Goal: Task Accomplishment & Management: Use online tool/utility

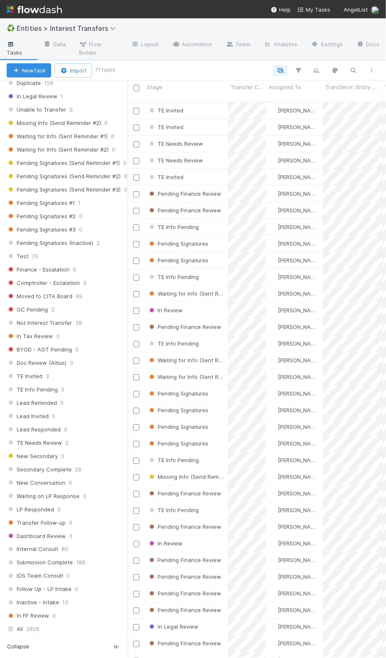
scroll to position [656, 0]
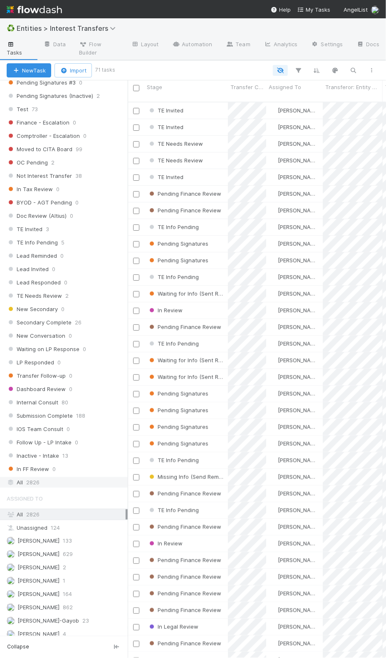
click at [36, 477] on span "2826" at bounding box center [32, 482] width 13 height 10
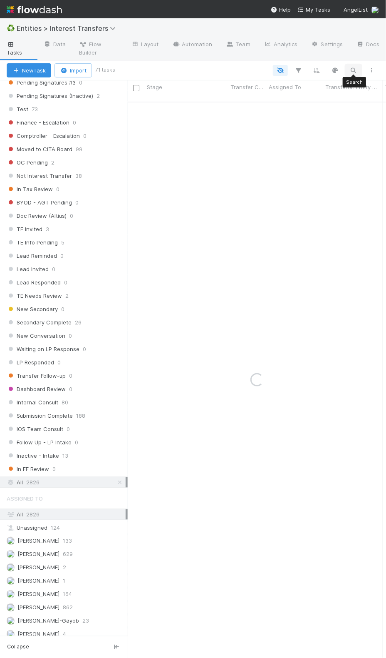
click at [354, 72] on icon "button" at bounding box center [354, 70] width 8 height 7
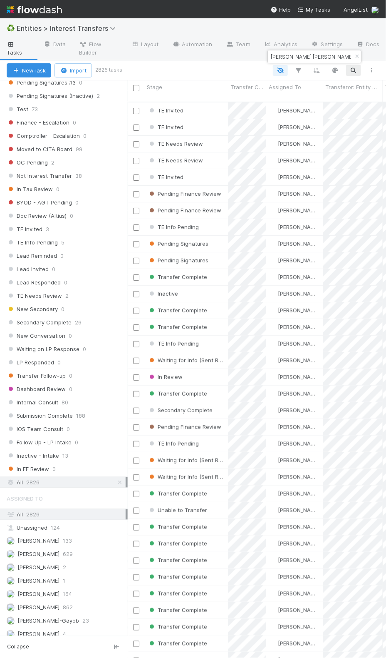
scroll to position [0, 17]
type input "Ja-Chin Audrey Lee Living Trust"
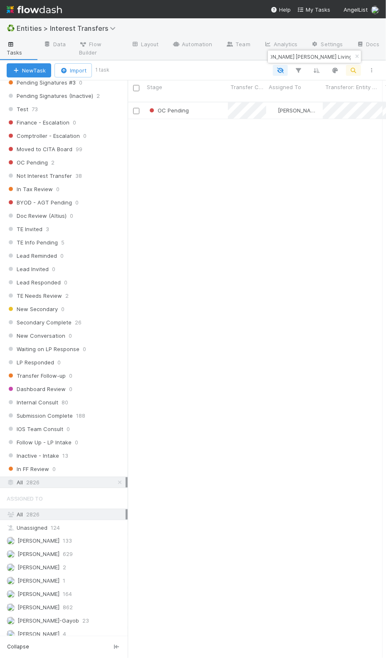
scroll to position [553, 249]
click at [204, 107] on div "OC Pending" at bounding box center [186, 110] width 84 height 16
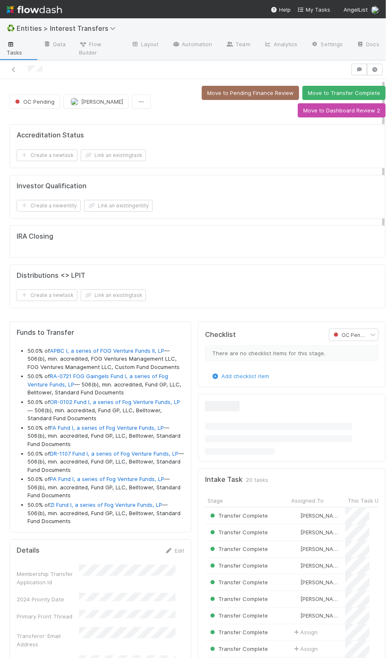
scroll to position [160, 155]
click at [180, 303] on div "Distributions <> LPIT Create a new task Link an existing task" at bounding box center [198, 286] width 376 height 44
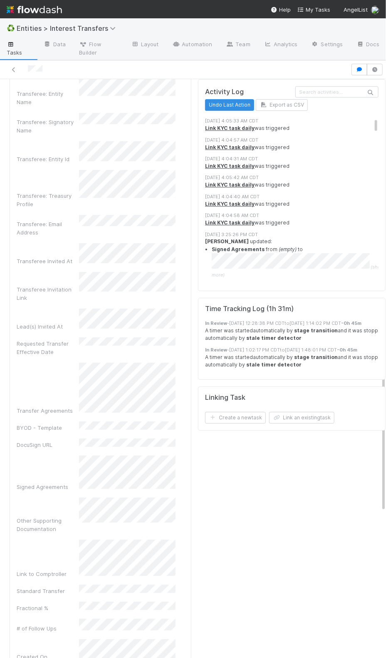
scroll to position [868, 0]
click at [288, 512] on div "Checklist OC Pending There are no checklist items for this stage. Add checklist…" at bounding box center [292, 383] width 194 height 1867
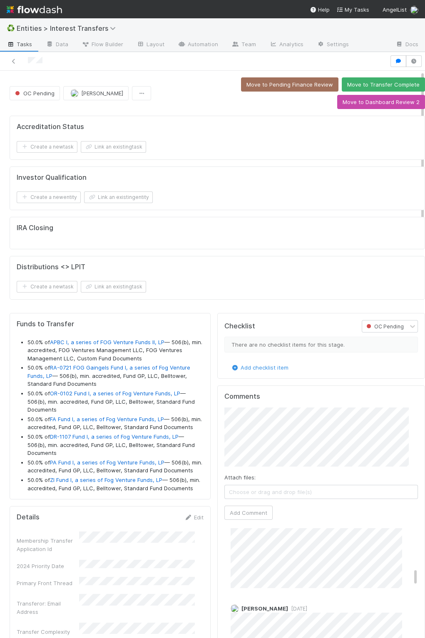
scroll to position [0, 0]
click at [36, 90] on span "OC Pending" at bounding box center [33, 93] width 41 height 7
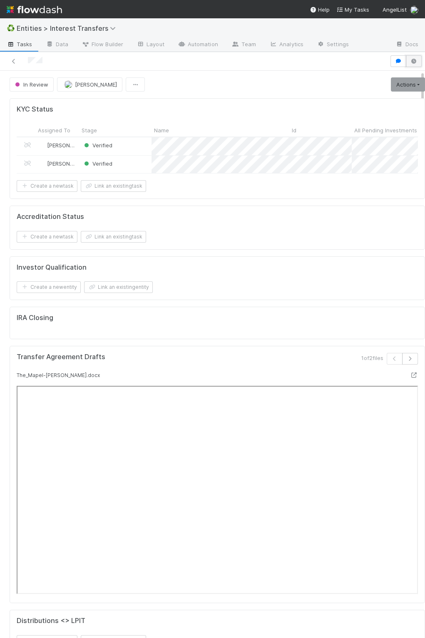
click at [386, 62] on icon "button" at bounding box center [414, 61] width 8 height 5
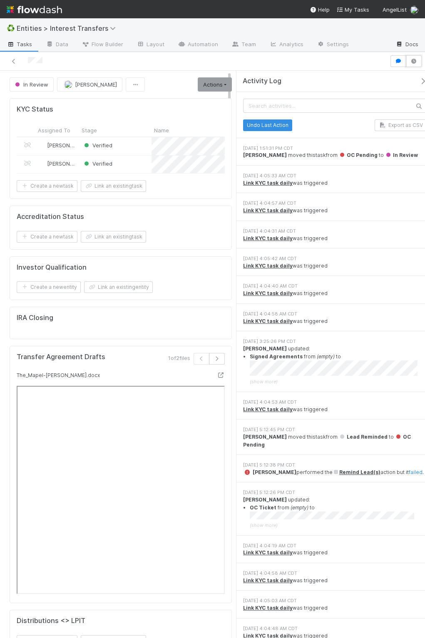
scroll to position [160, 81]
click at [386, 57] on button "button" at bounding box center [398, 61] width 16 height 12
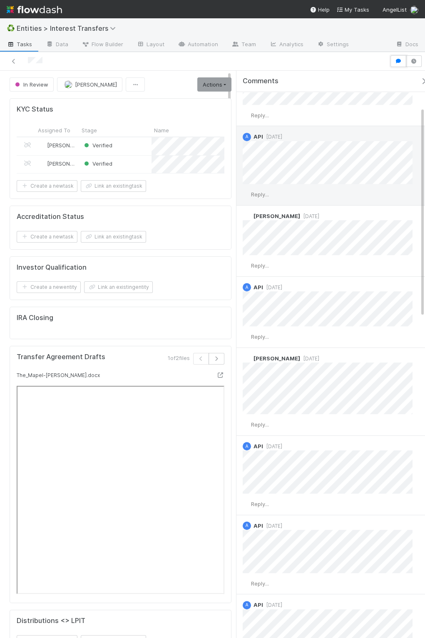
scroll to position [966, 0]
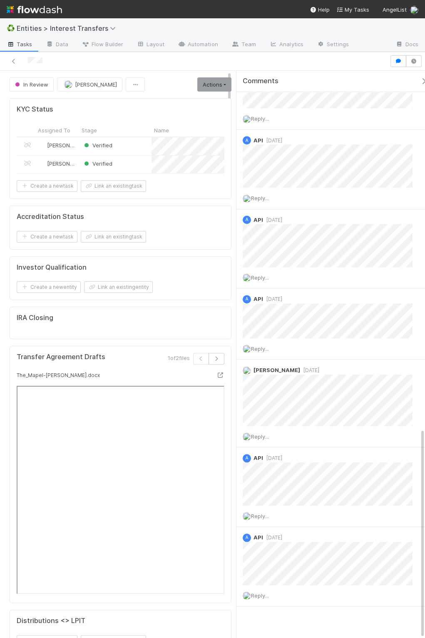
click at [386, 82] on icon "button" at bounding box center [424, 81] width 8 height 7
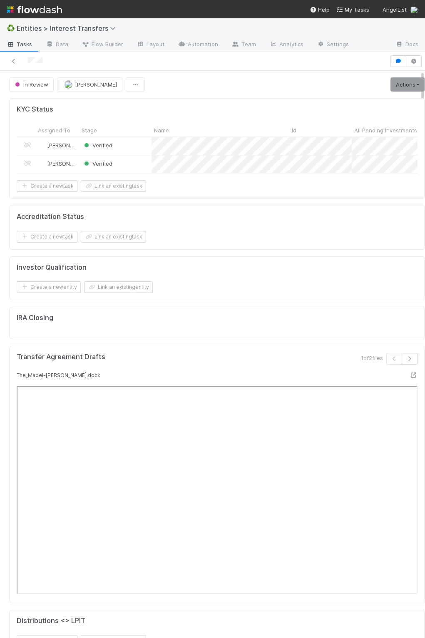
scroll to position [10, 10]
click at [312, 314] on div "IRA Closing" at bounding box center [217, 323] width 415 height 32
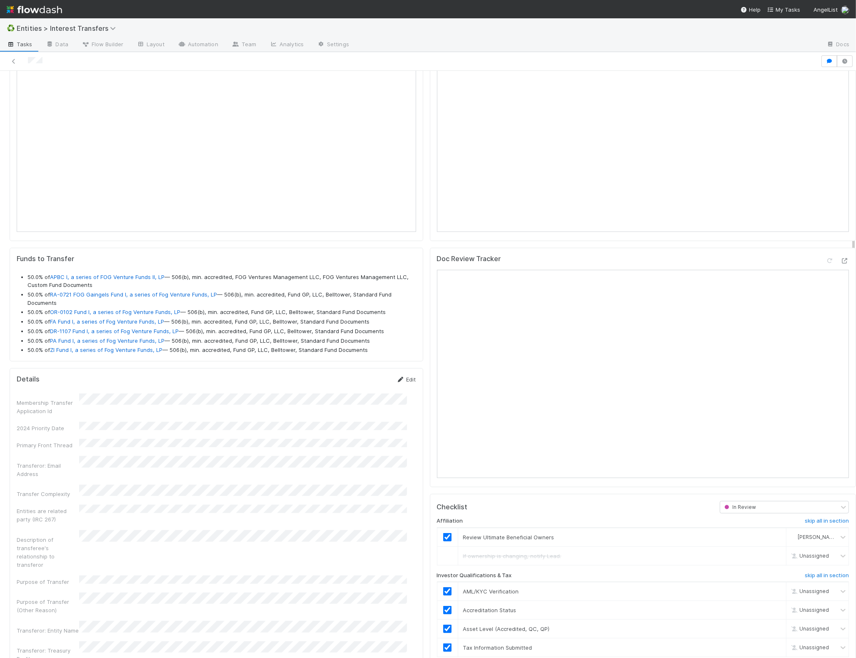
click at [386, 383] on link "Edit" at bounding box center [406, 379] width 20 height 7
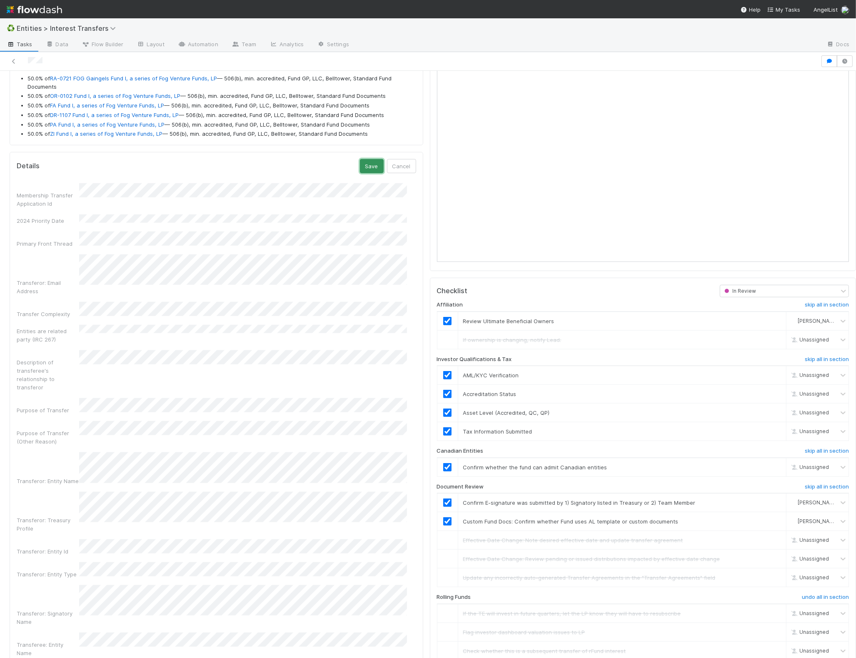
click at [361, 170] on button "Save" at bounding box center [372, 166] width 24 height 14
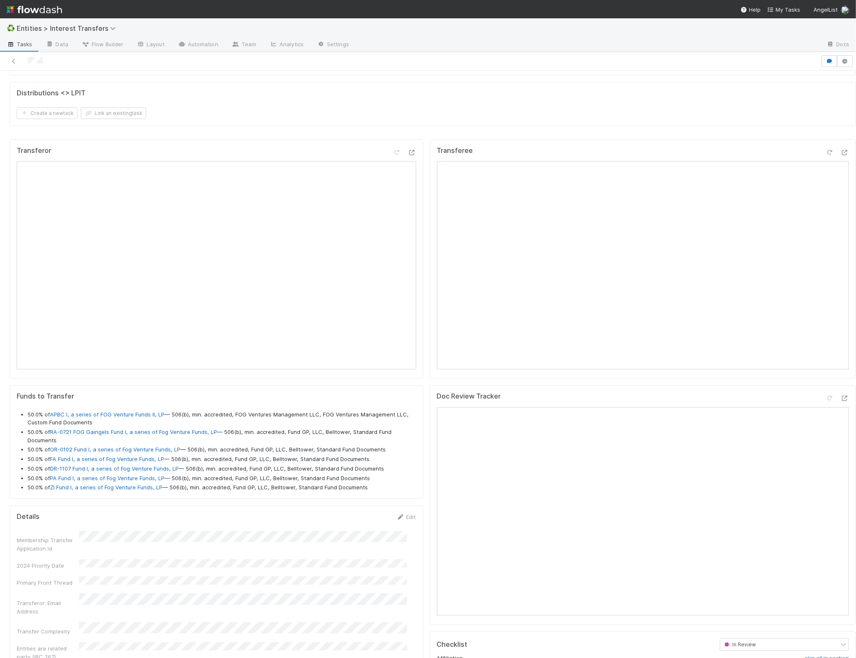
click at [386, 155] on icon at bounding box center [829, 152] width 8 height 5
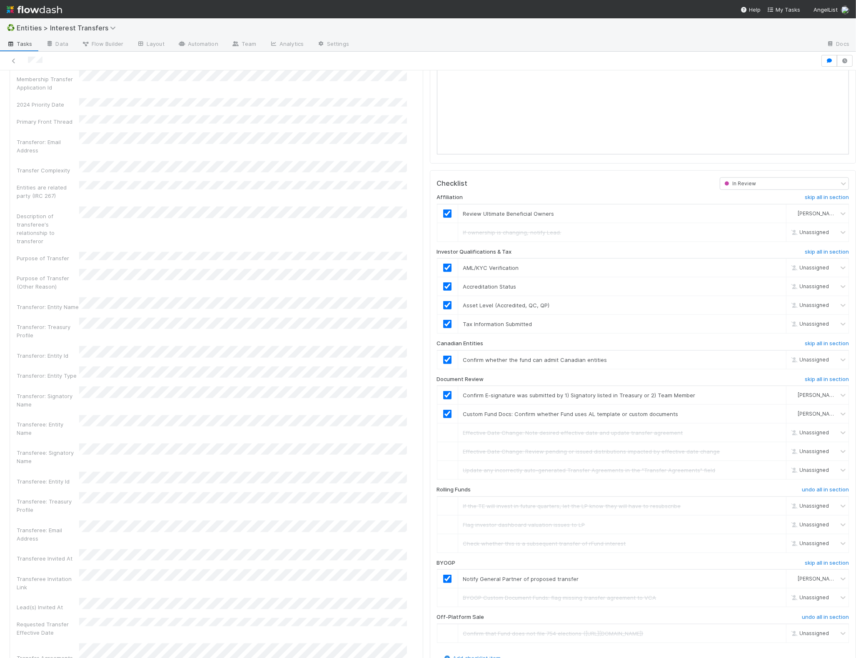
scroll to position [1150, 0]
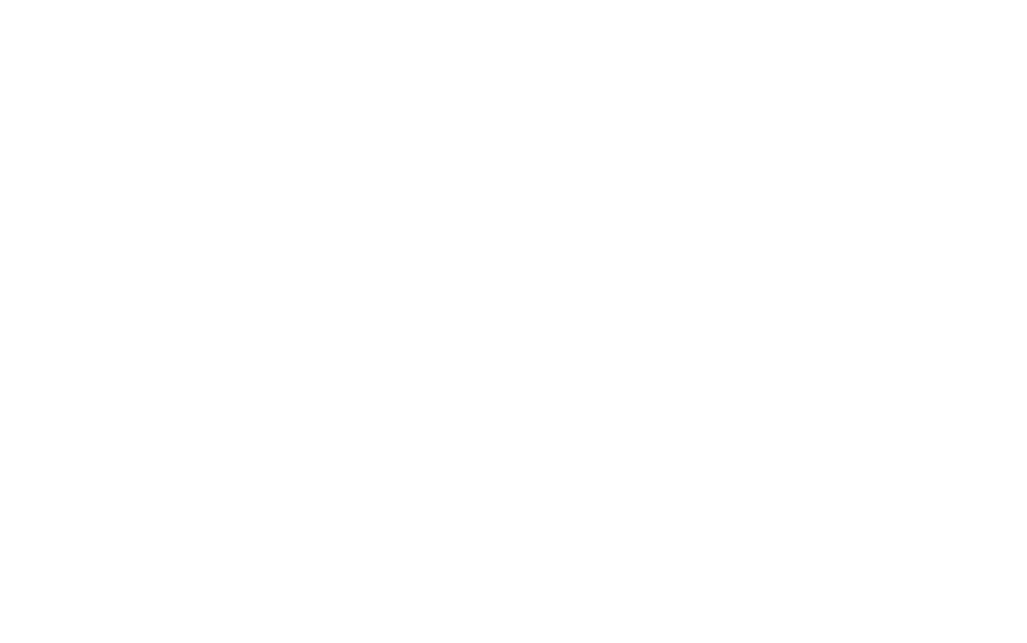
drag, startPoint x: 223, startPoint y: 246, endPoint x: 217, endPoint y: 245, distance: 6.1
click at [221, 0] on html at bounding box center [513, 0] width 1027 height 0
click at [121, 0] on html at bounding box center [513, 0] width 1027 height 0
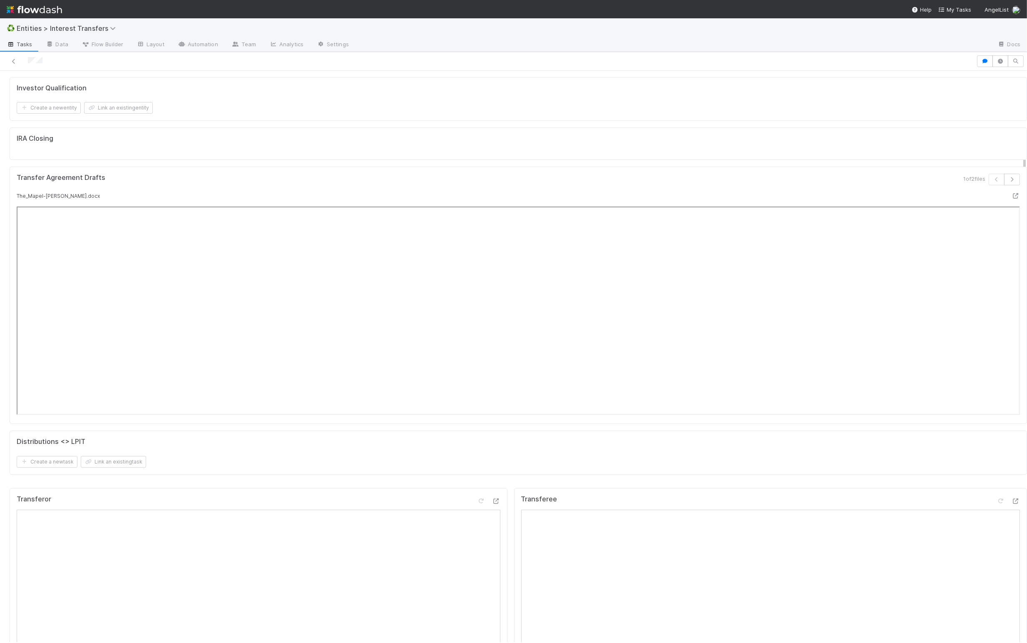
scroll to position [386, 0]
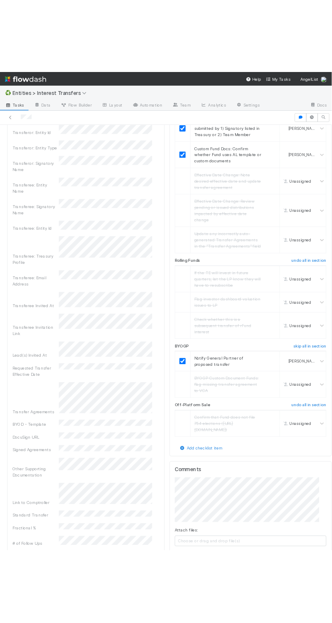
scroll to position [160, 299]
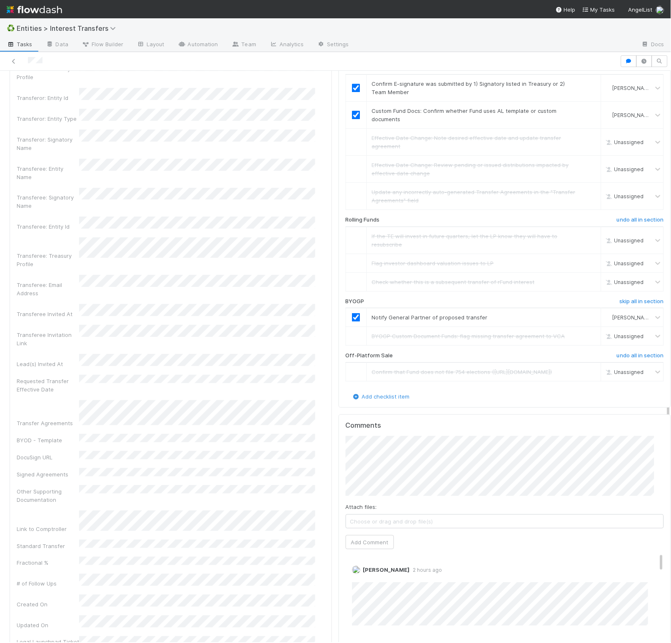
click at [270, 73] on div "Membership Transfer Application Id 2024 Priority Date Primary Front Thread Tran…" at bounding box center [171, 387] width 308 height 1177
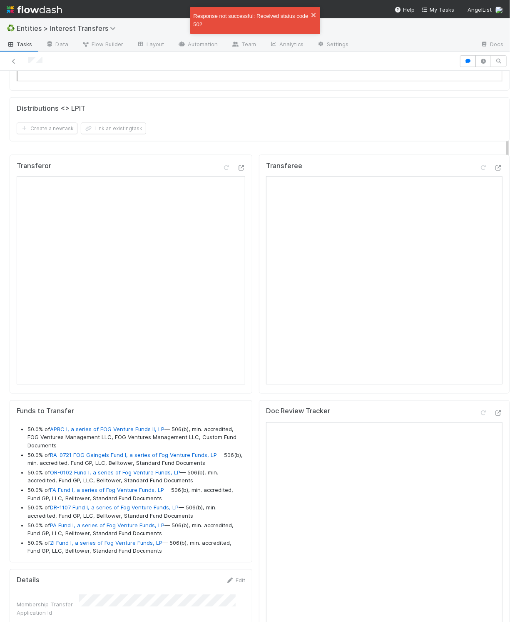
scroll to position [0, 0]
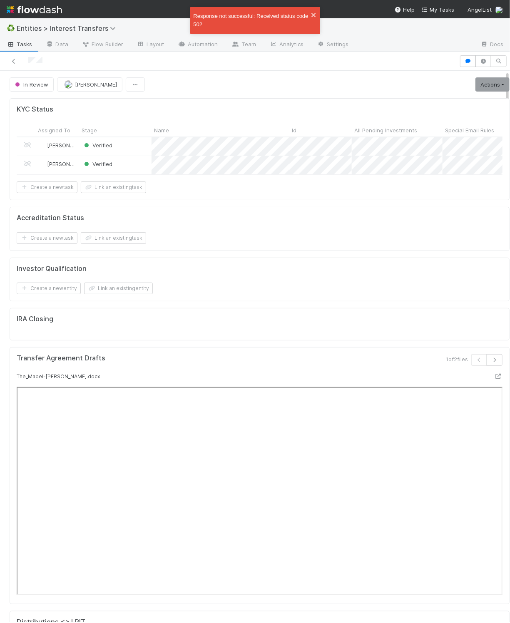
click at [315, 13] on icon "close" at bounding box center [313, 15] width 4 height 4
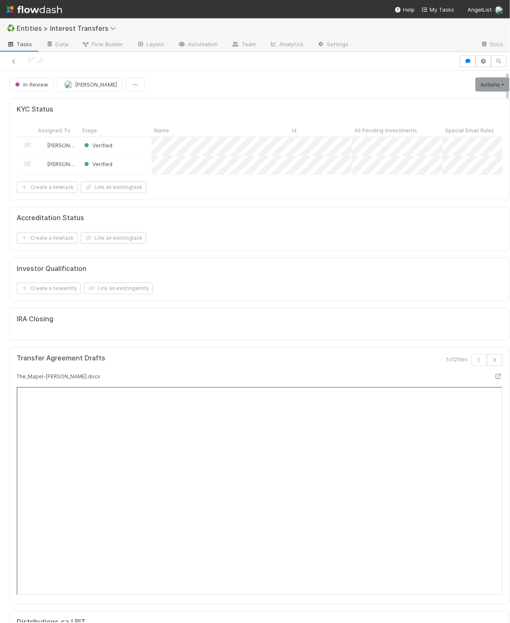
click at [392, 24] on div "♻️ Entities > Interest Transfers" at bounding box center [255, 28] width 510 height 20
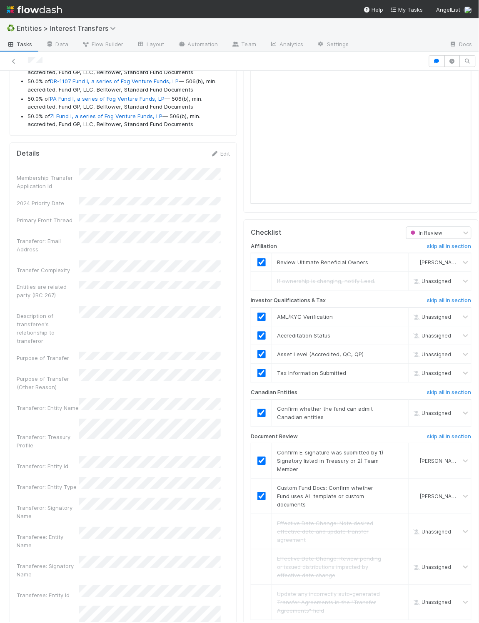
scroll to position [1032, 0]
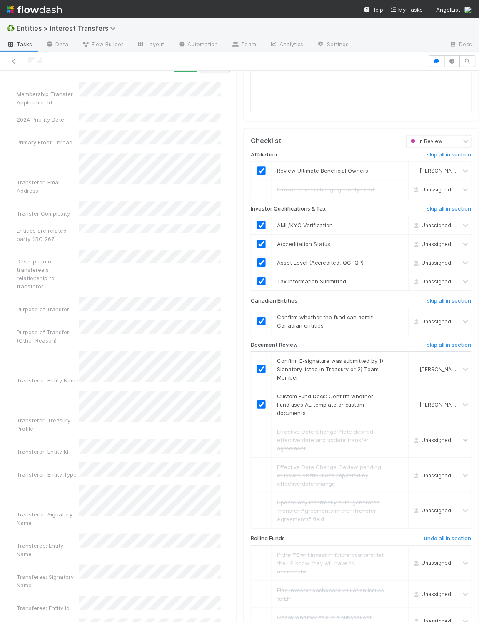
click at [204, 72] on button "Cancel" at bounding box center [215, 65] width 29 height 14
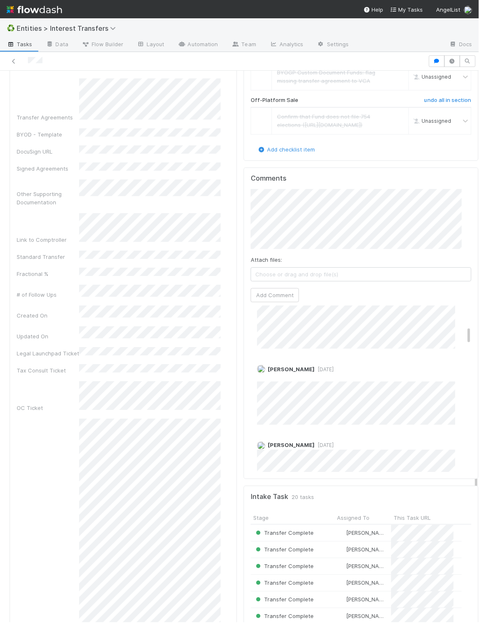
scroll to position [171, 0]
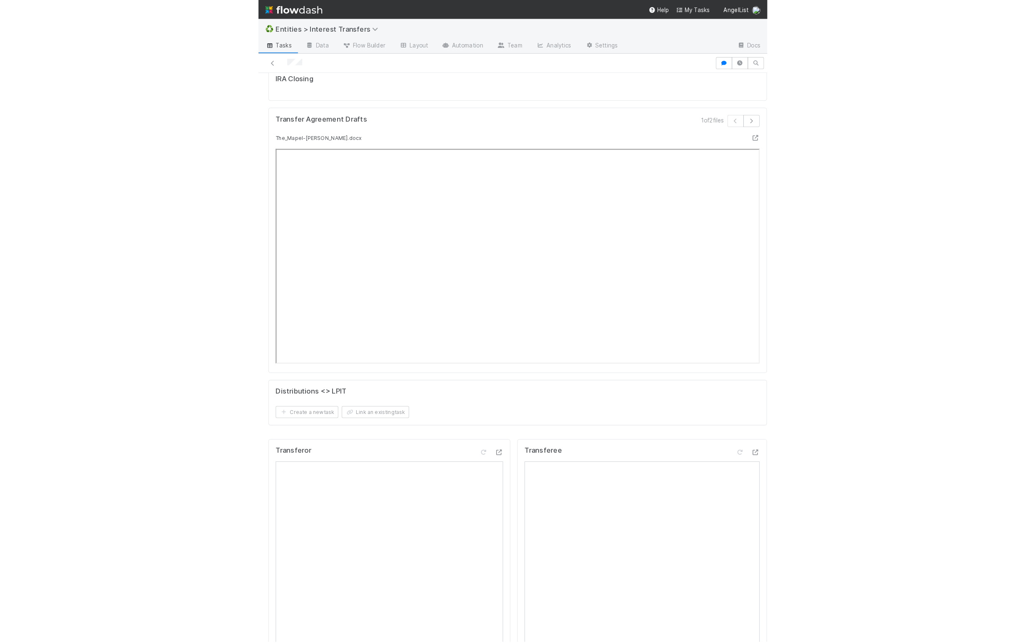
scroll to position [0, 0]
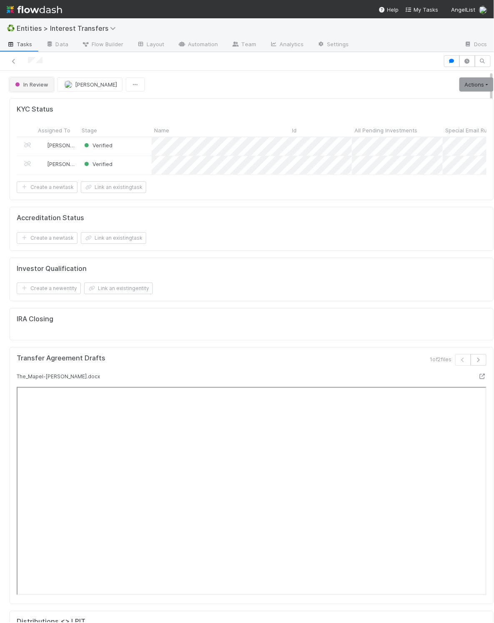
click at [34, 86] on span "In Review" at bounding box center [30, 84] width 35 height 7
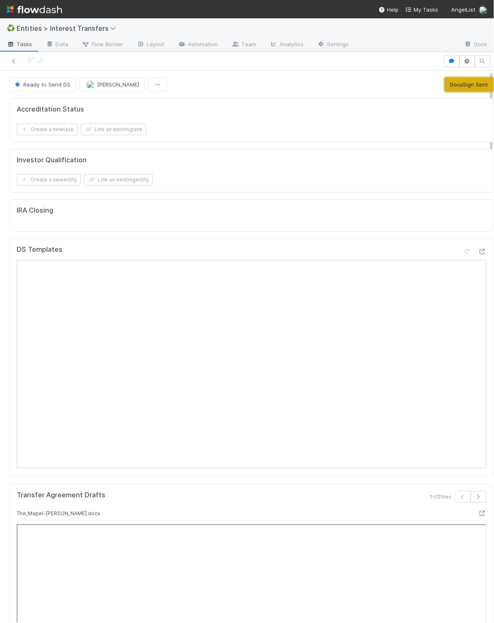
click at [453, 90] on button "DocuSign Sent" at bounding box center [469, 84] width 49 height 14
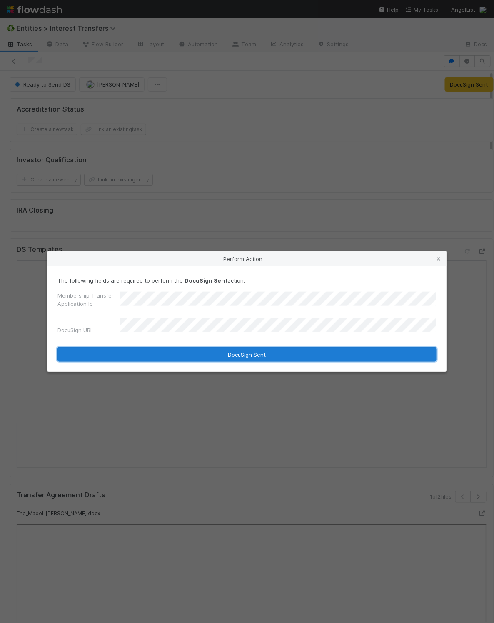
click at [197, 351] on button "DocuSign Sent" at bounding box center [246, 355] width 379 height 14
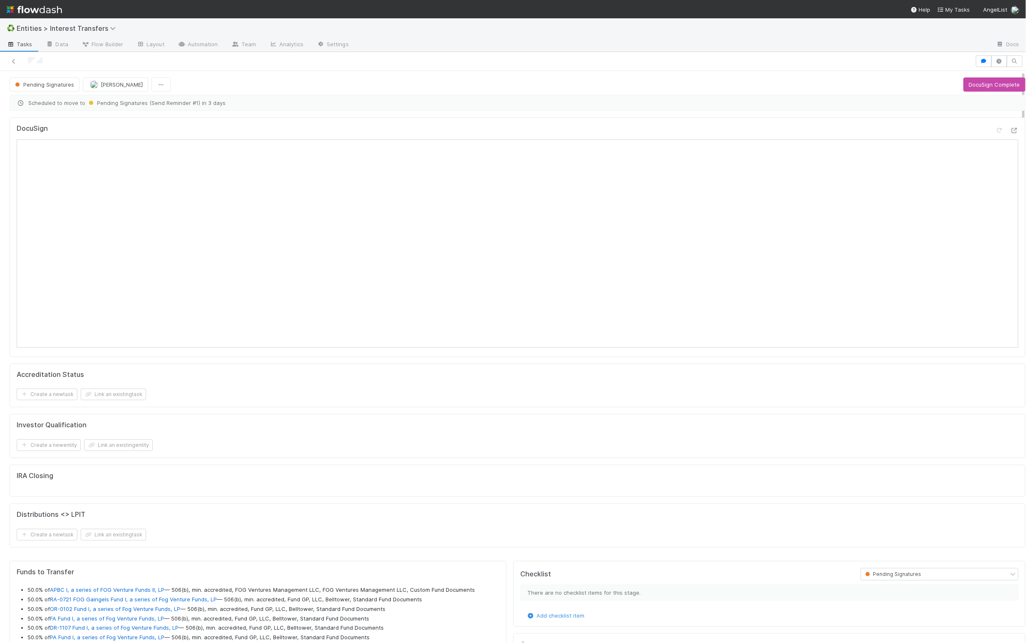
scroll to position [160, 480]
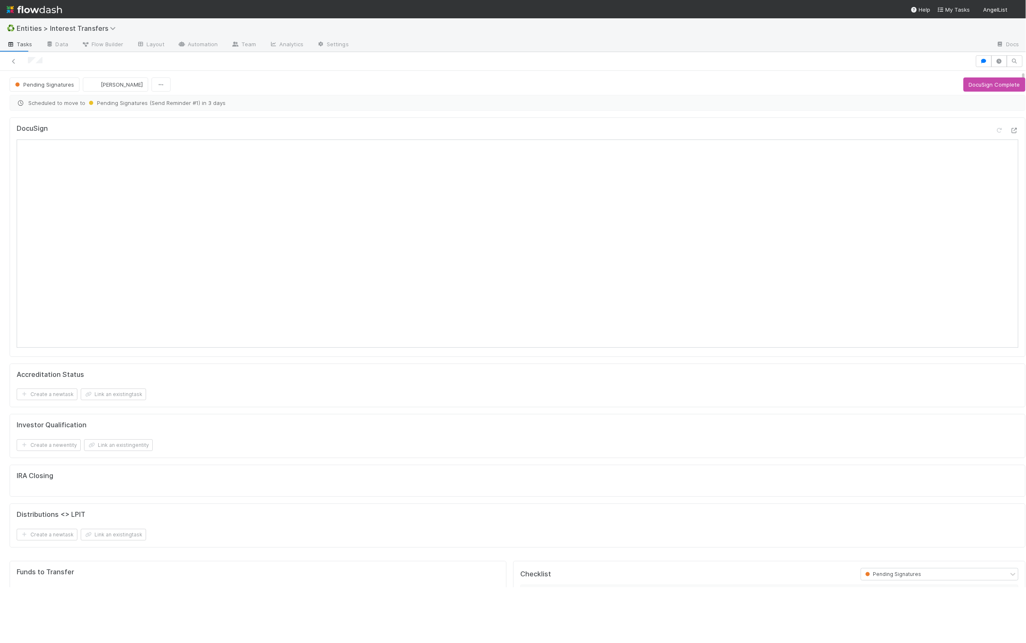
scroll to position [10, 10]
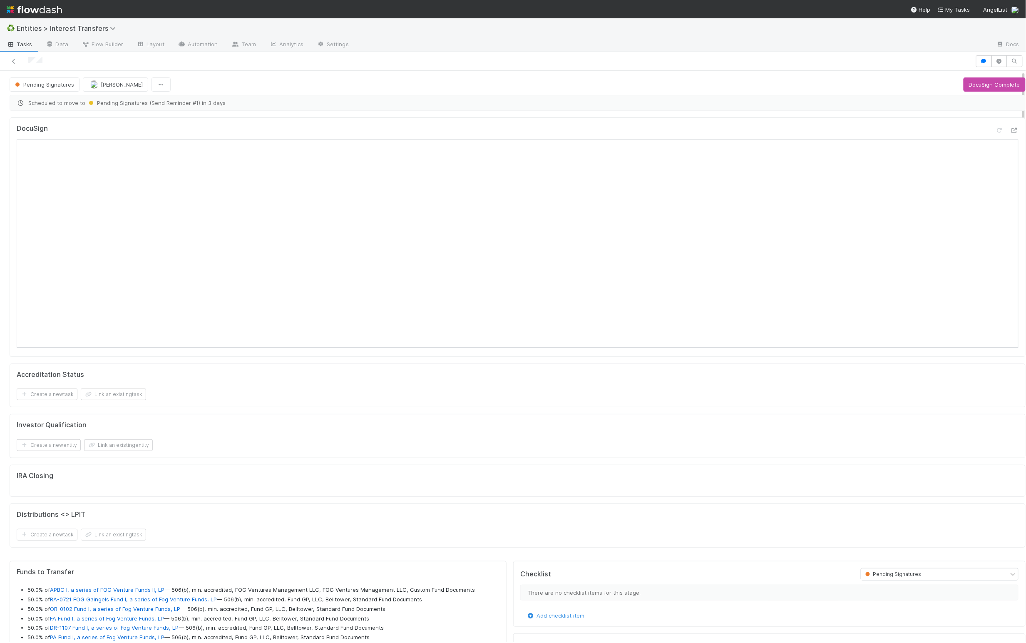
click at [220, 57] on div at bounding box center [487, 61] width 969 height 12
click at [209, 47] on link "Automation" at bounding box center [198, 44] width 54 height 13
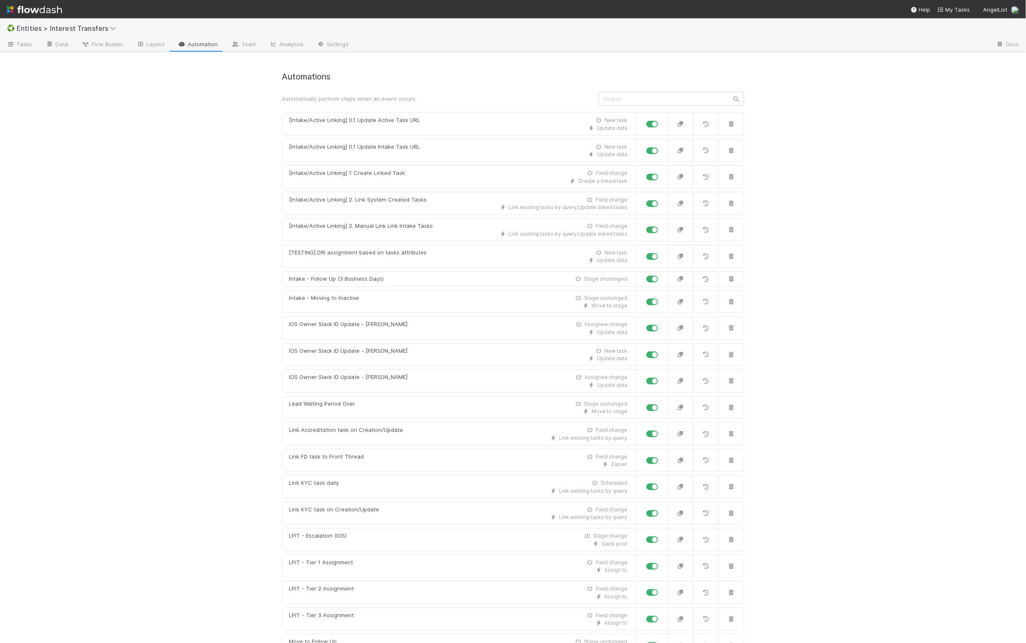
click at [199, 166] on div "♻️ Entities > Interest Transfers Tasks Data Flow Builder Layout Automation Team…" at bounding box center [513, 330] width 1026 height 624
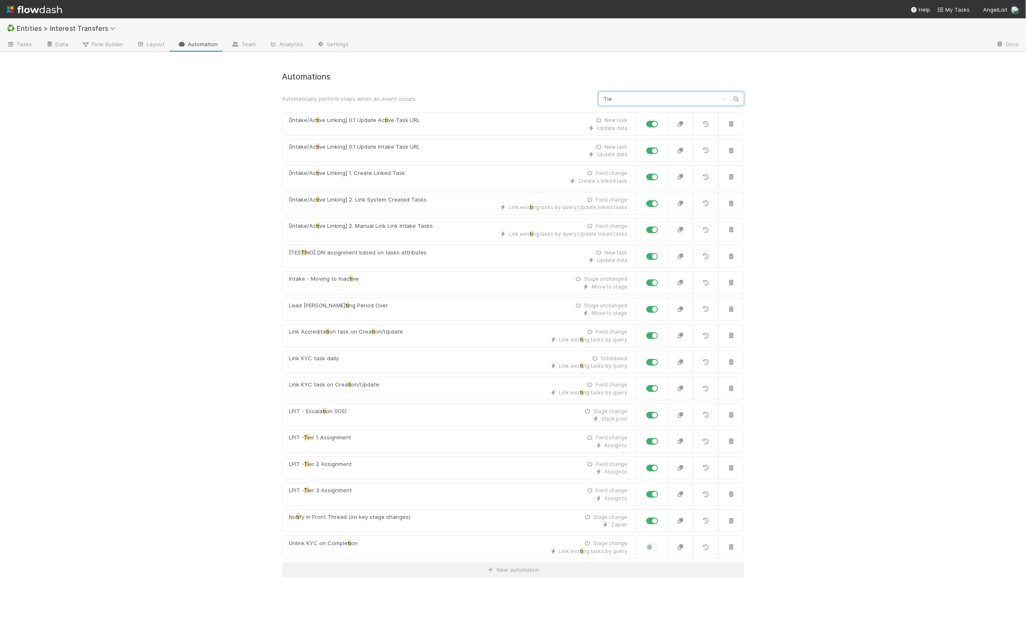
type input "Tier"
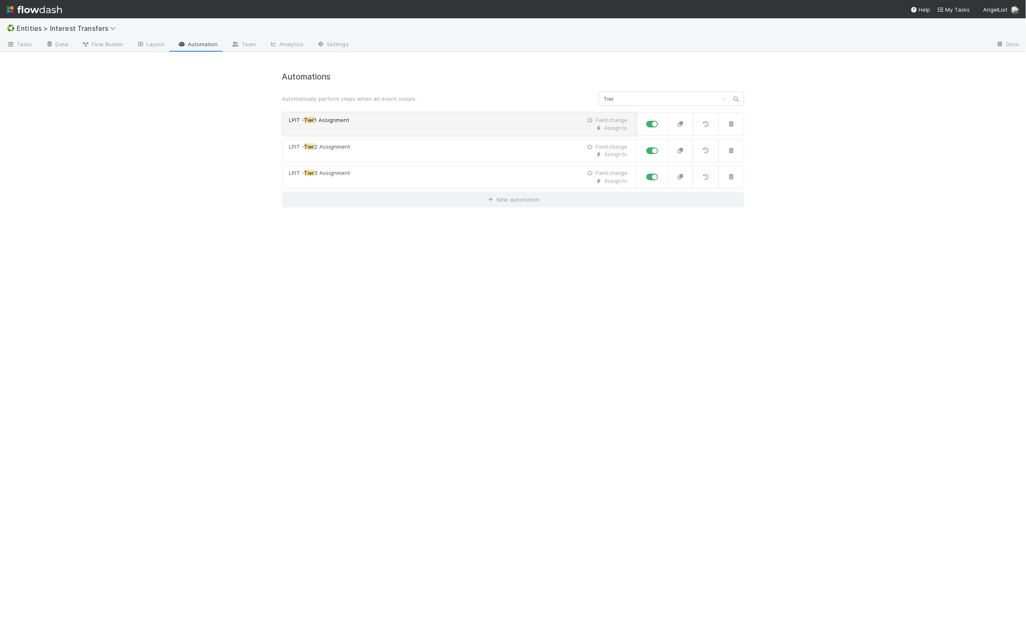
click at [420, 126] on div "Assign to" at bounding box center [458, 127] width 338 height 7
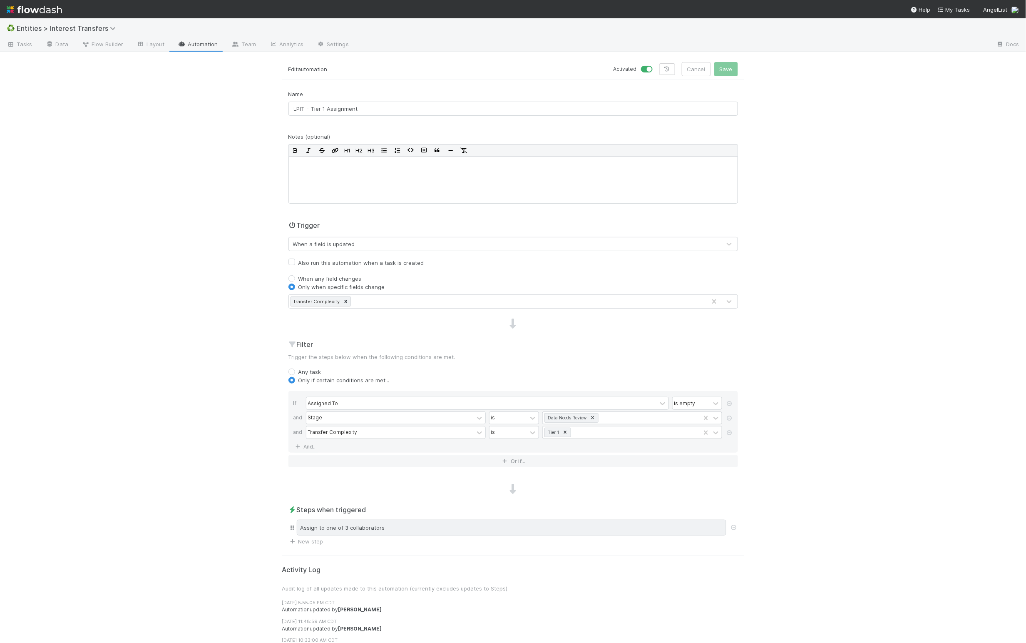
click at [394, 534] on div "Assign to one of 3 collaborators" at bounding box center [512, 528] width 430 height 16
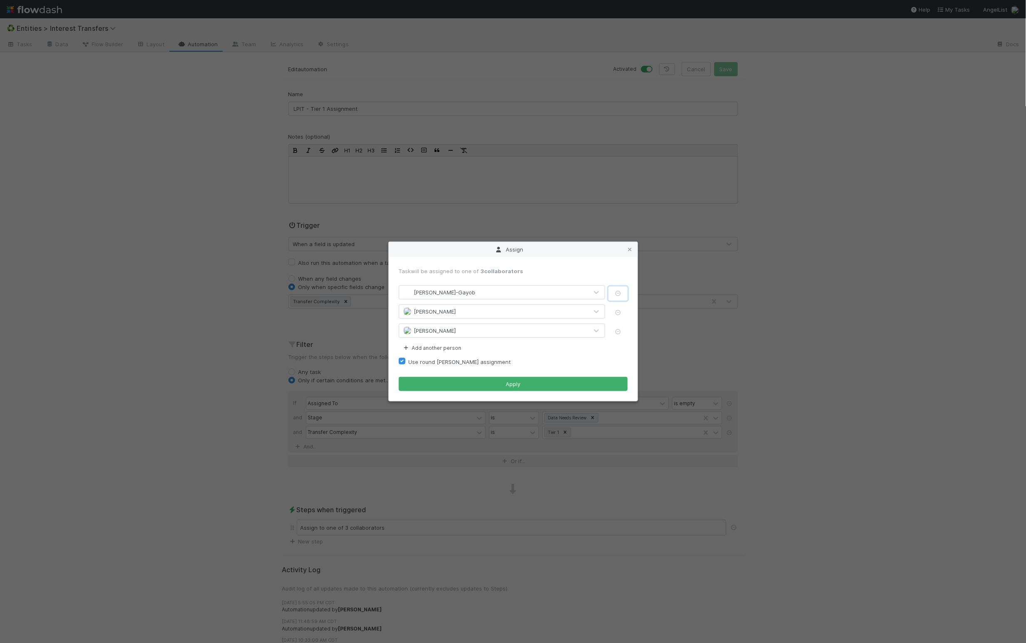
click at [615, 293] on icon "button" at bounding box center [618, 293] width 8 height 5
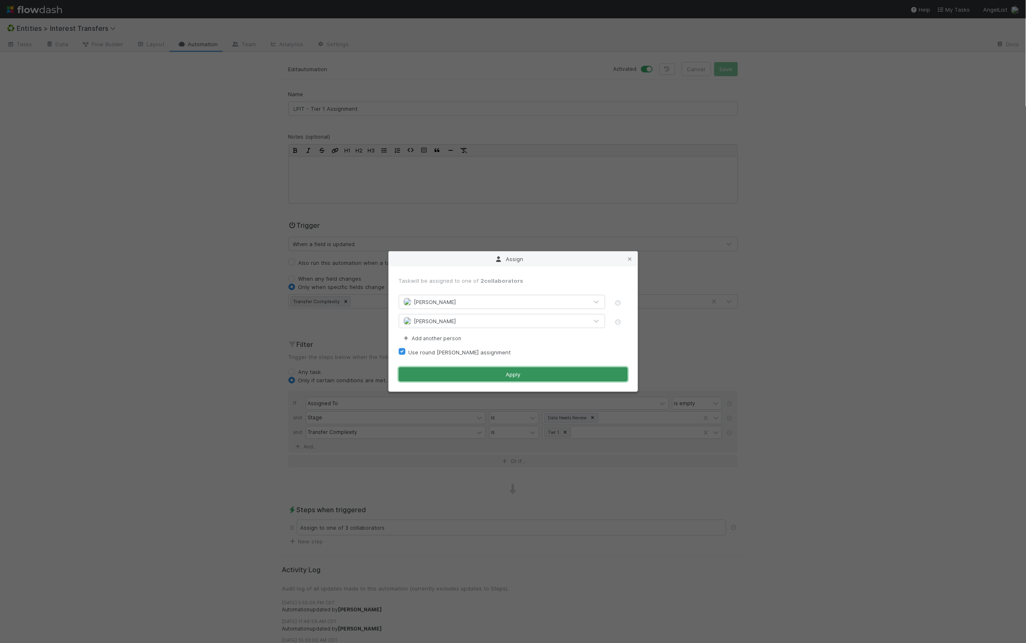
click at [533, 376] on button "Apply" at bounding box center [513, 374] width 229 height 14
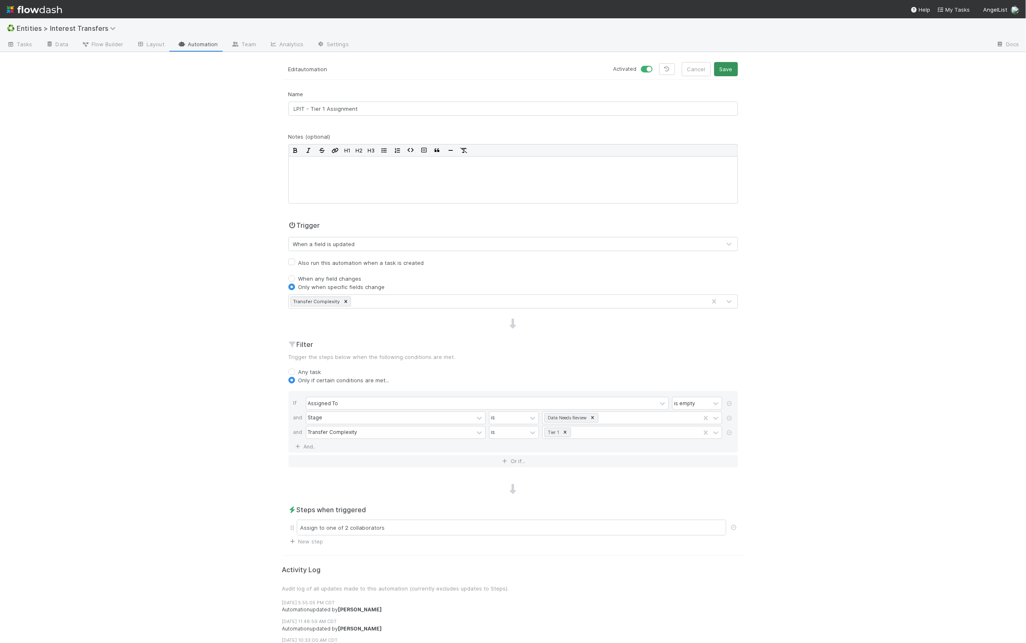
click at [670, 67] on div "Activated Cancel Save" at bounding box center [628, 69] width 231 height 14
click at [670, 67] on button "Save" at bounding box center [726, 69] width 24 height 14
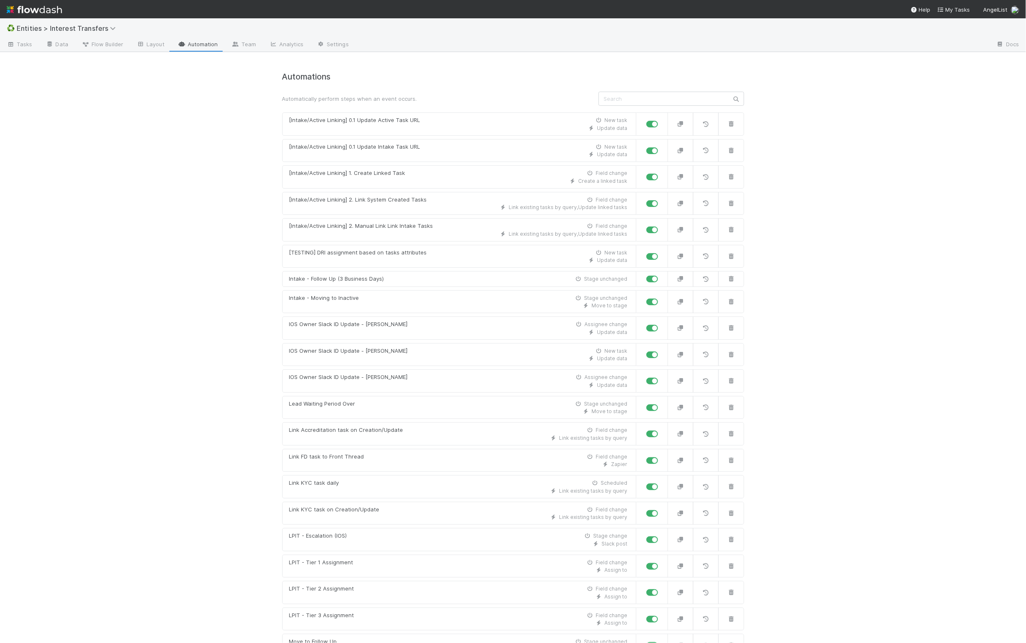
drag, startPoint x: 189, startPoint y: 172, endPoint x: 187, endPoint y: 164, distance: 8.0
click at [188, 171] on div "♻️ Entities > Interest Transfers Tasks Data Flow Builder Layout Automation Team…" at bounding box center [513, 330] width 1026 height 624
click at [154, 48] on link "Layout" at bounding box center [150, 44] width 41 height 13
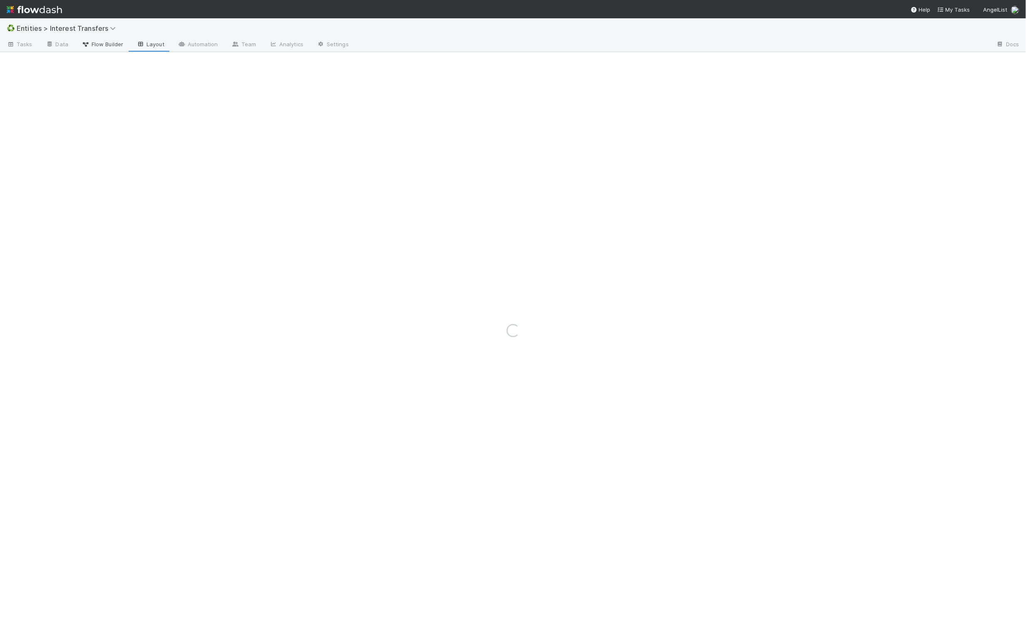
click at [109, 47] on span "Flow Builder" at bounding box center [103, 44] width 42 height 8
click at [62, 46] on div "Loading..." at bounding box center [513, 330] width 1026 height 624
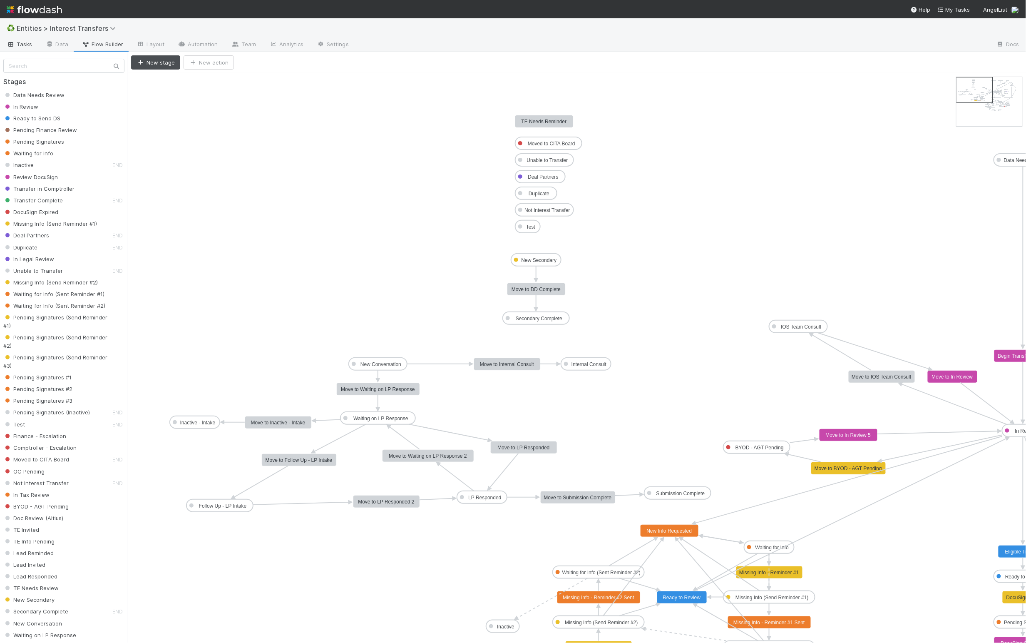
click at [22, 44] on span "Tasks" at bounding box center [20, 44] width 26 height 8
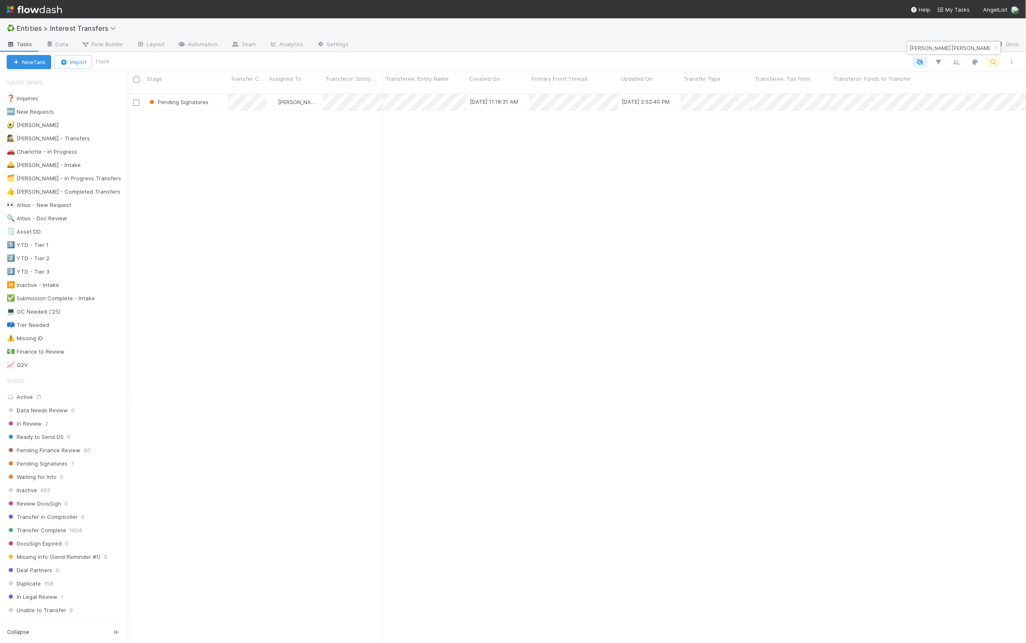
scroll to position [545, 890]
drag, startPoint x: 255, startPoint y: 448, endPoint x: 219, endPoint y: 351, distance: 103.6
click at [255, 448] on div "Pending Signatures Linda Ortiz 6/10/25, 11:18:31 AM 8/11/25, 2:52:40 PM 2 0 0 0…" at bounding box center [577, 371] width 899 height 555
click at [265, 211] on div "Pending Signatures Linda Ortiz 6/10/25, 11:18:31 AM 8/11/25, 2:52:40 PM 2 0 0 0…" at bounding box center [577, 371] width 899 height 555
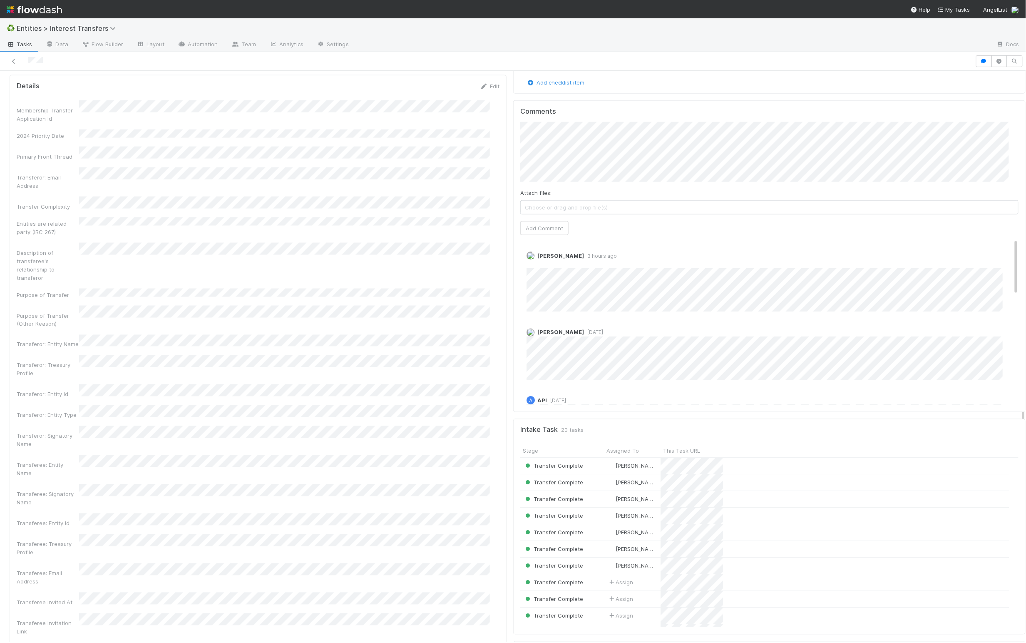
scroll to position [732, 0]
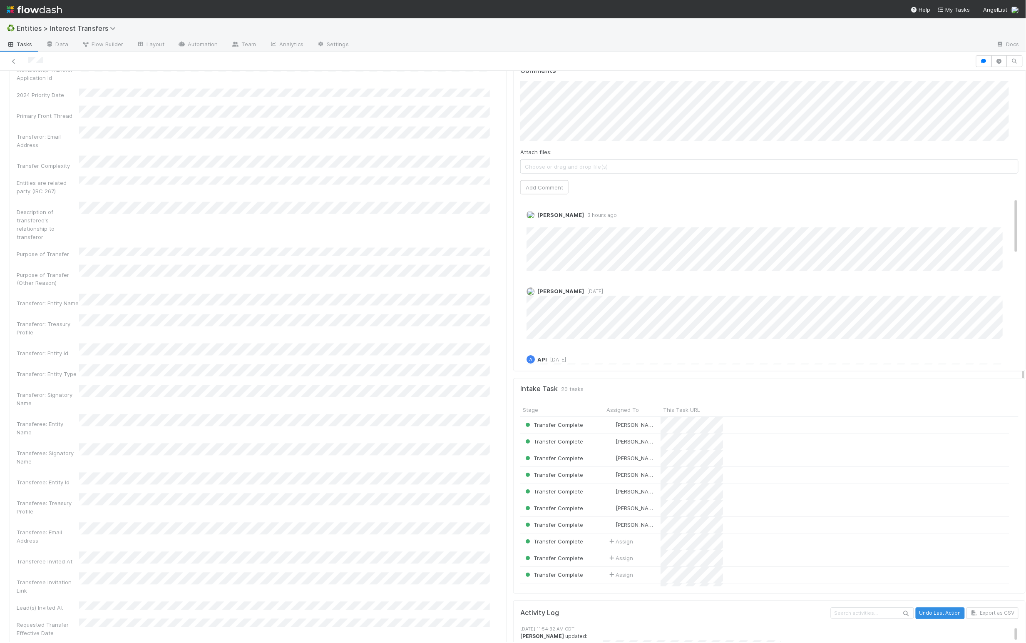
scroll to position [723, 0]
